Goal: Information Seeking & Learning: Find specific fact

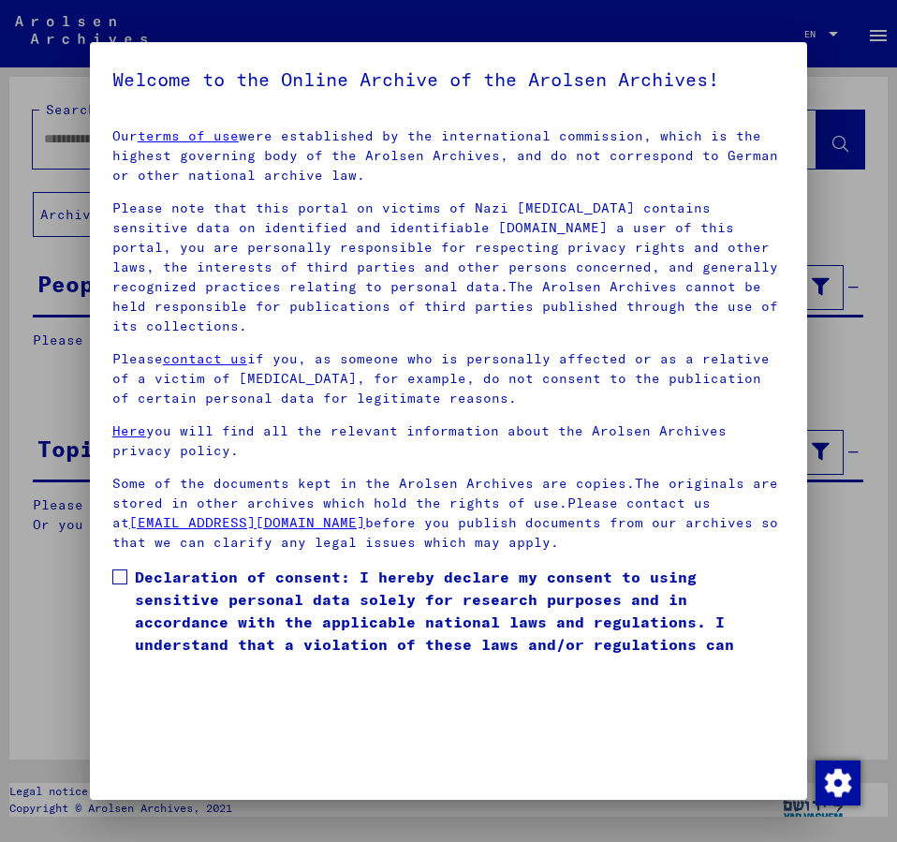
click at [123, 569] on span at bounding box center [119, 576] width 15 height 15
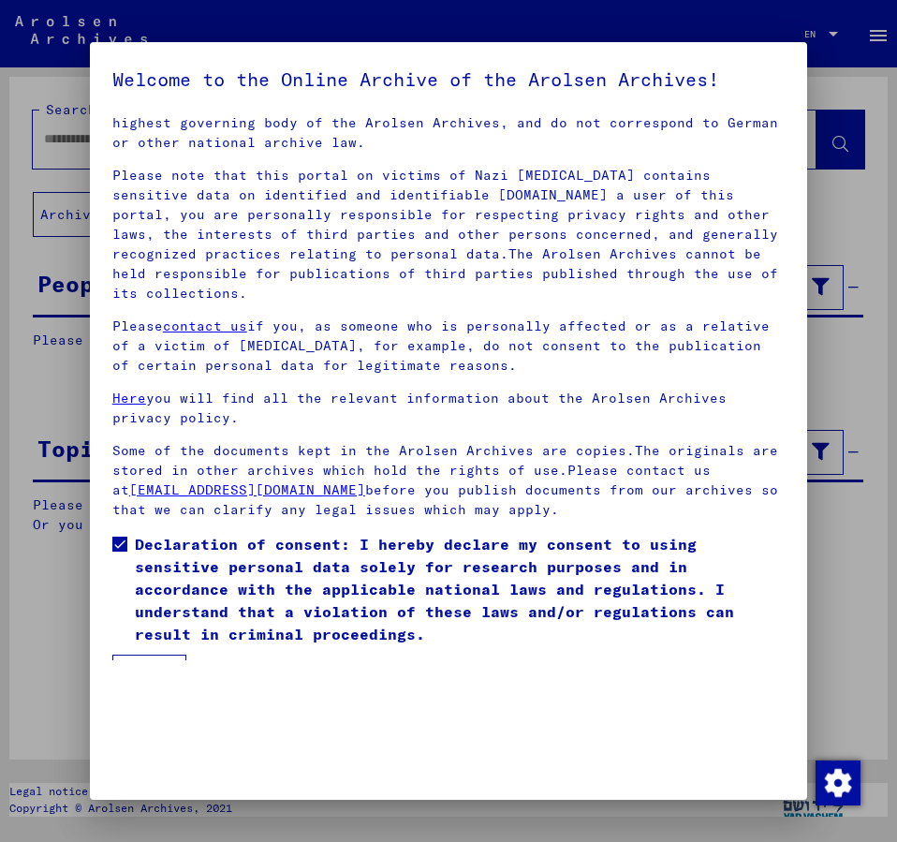
scroll to position [52, 0]
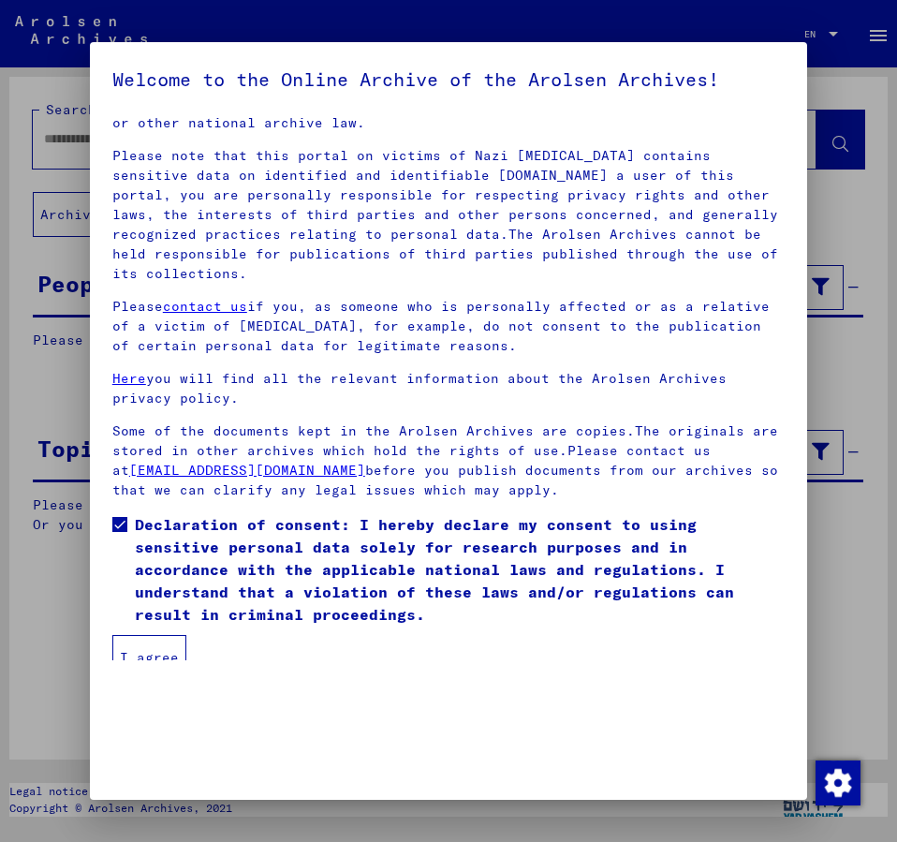
click at [154, 638] on button "I agree" at bounding box center [149, 657] width 74 height 45
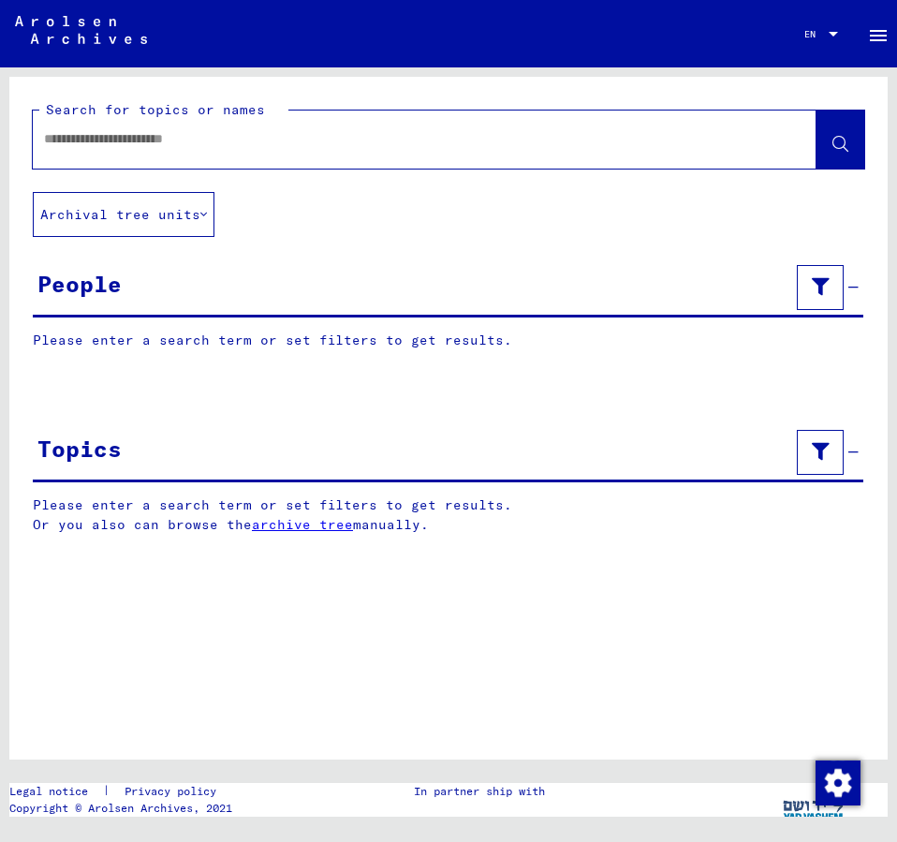
click at [89, 136] on input "text" at bounding box center [408, 139] width 728 height 20
type input "**********"
click at [846, 144] on icon at bounding box center [841, 145] width 16 height 16
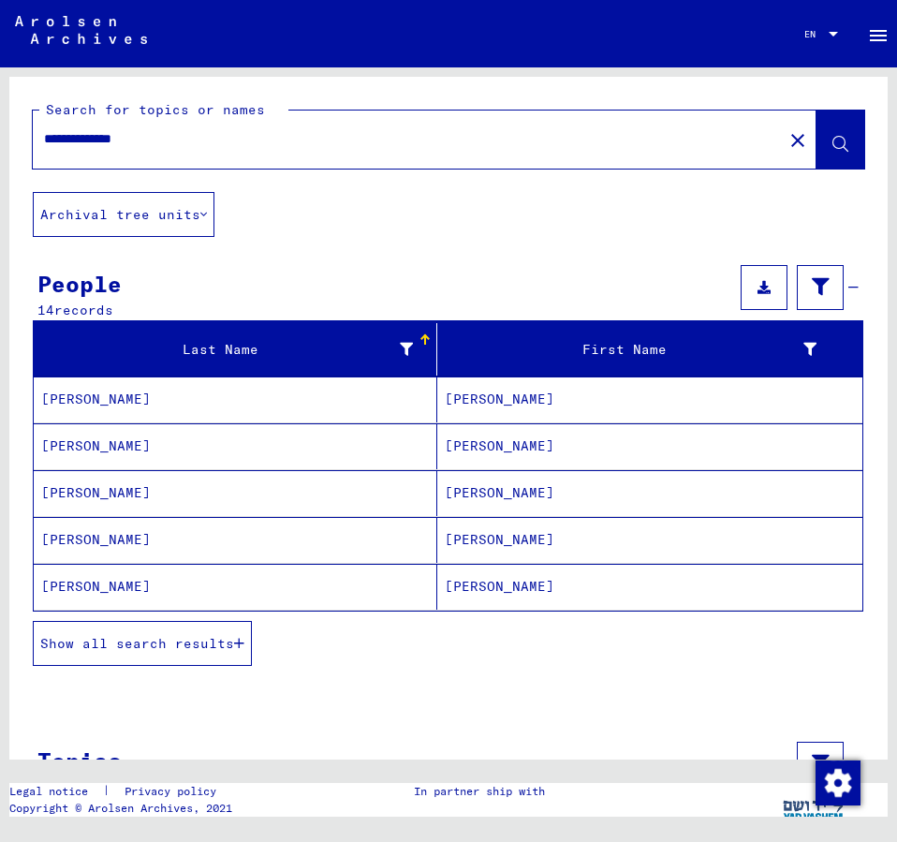
click at [472, 491] on mat-cell "[PERSON_NAME]" at bounding box center [649, 493] width 425 height 46
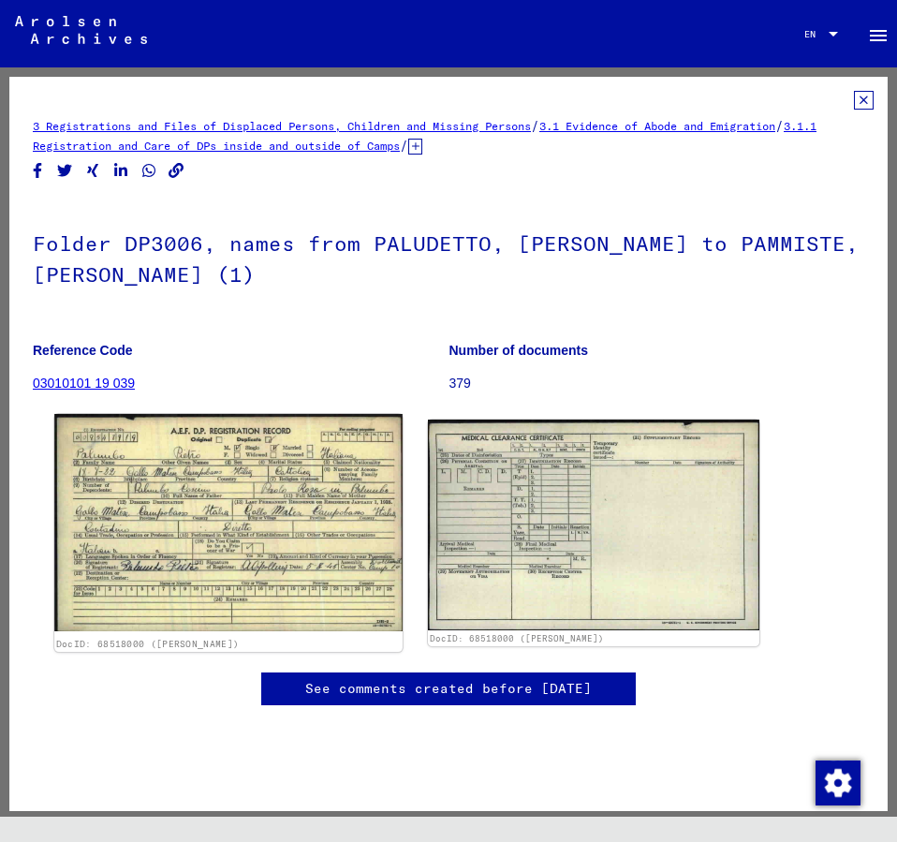
click at [269, 472] on img at bounding box center [228, 522] width 348 height 217
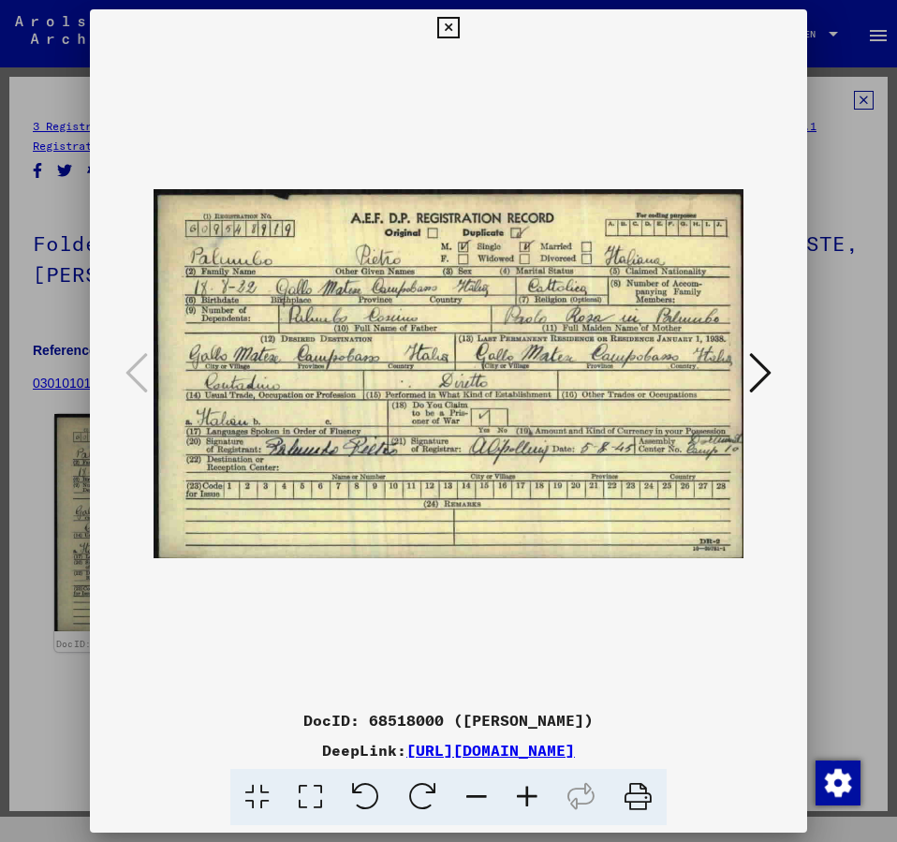
click at [269, 472] on img at bounding box center [449, 374] width 590 height 655
click at [459, 25] on icon at bounding box center [448, 28] width 22 height 22
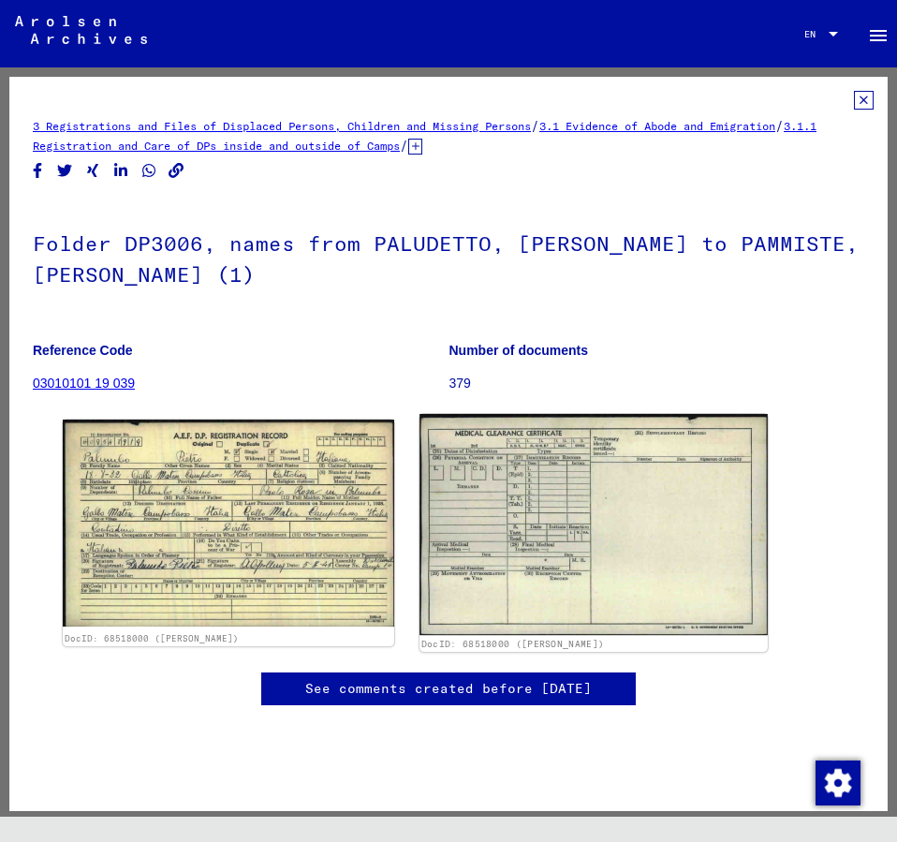
click at [601, 505] on img at bounding box center [594, 524] width 348 height 221
